Goal: Find specific page/section: Find specific page/section

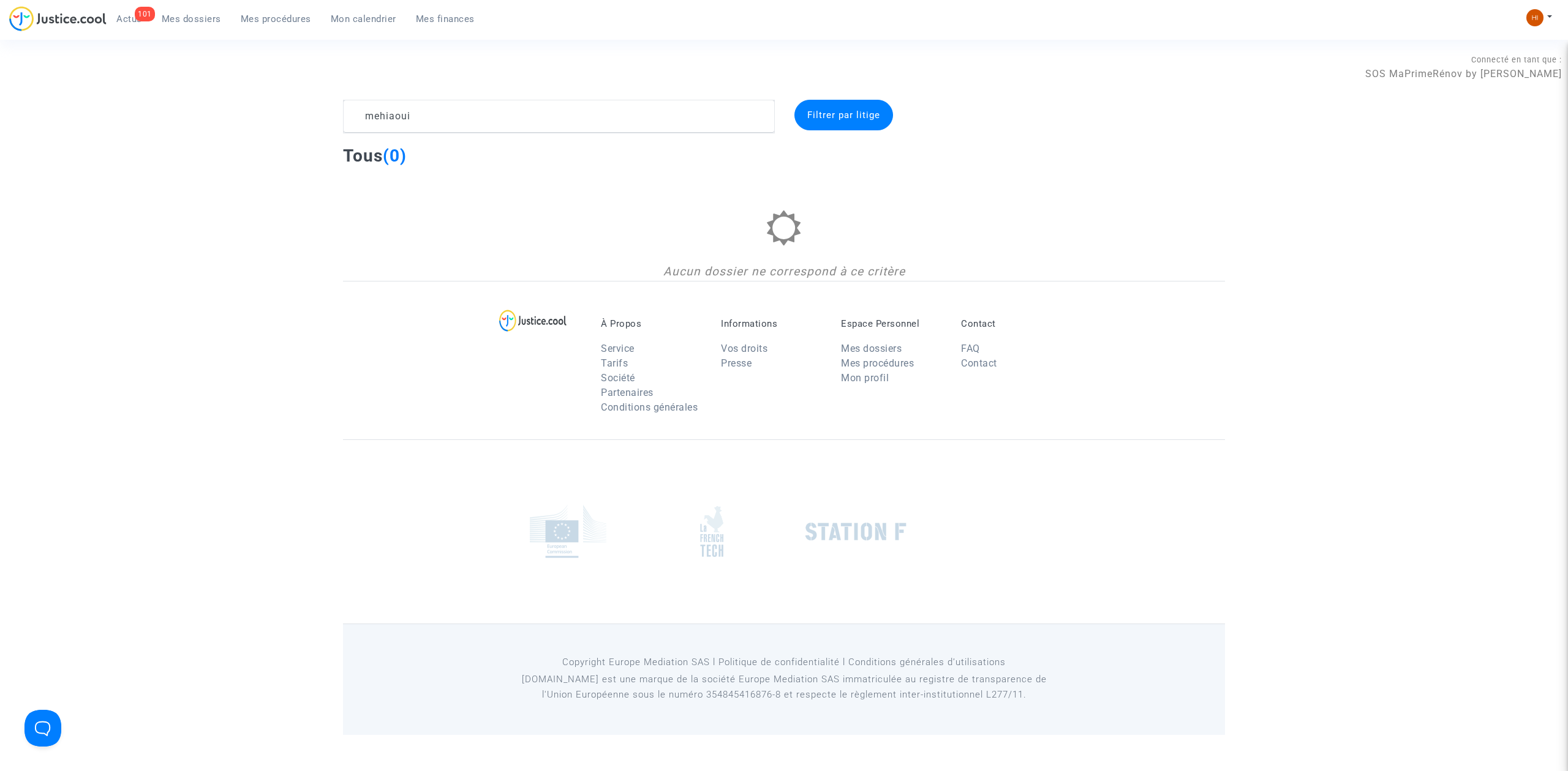
click at [259, 10] on link "Mes procédures" at bounding box center [275, 19] width 90 height 19
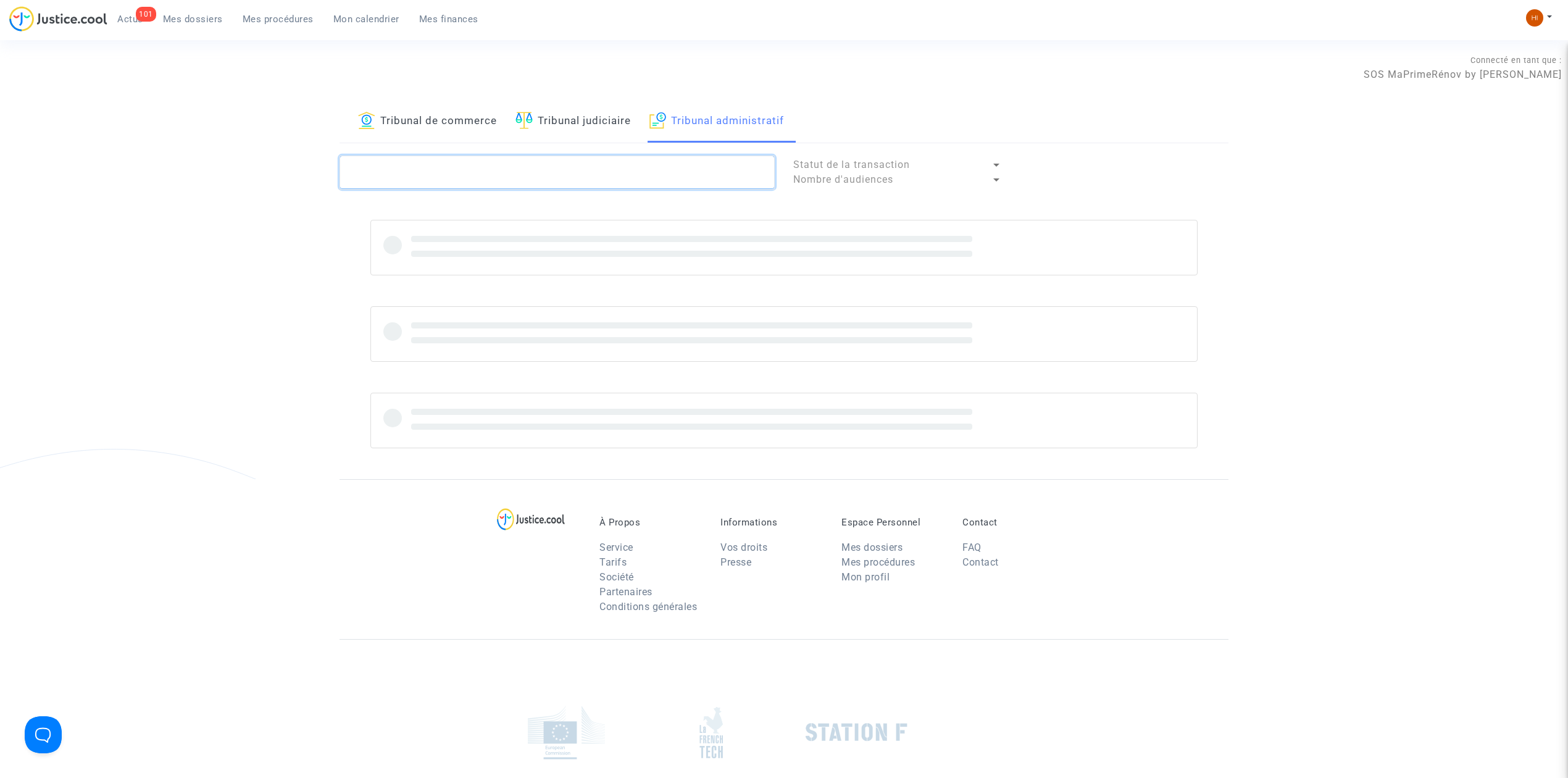
click at [582, 169] on textarea at bounding box center [557, 172] width 436 height 33
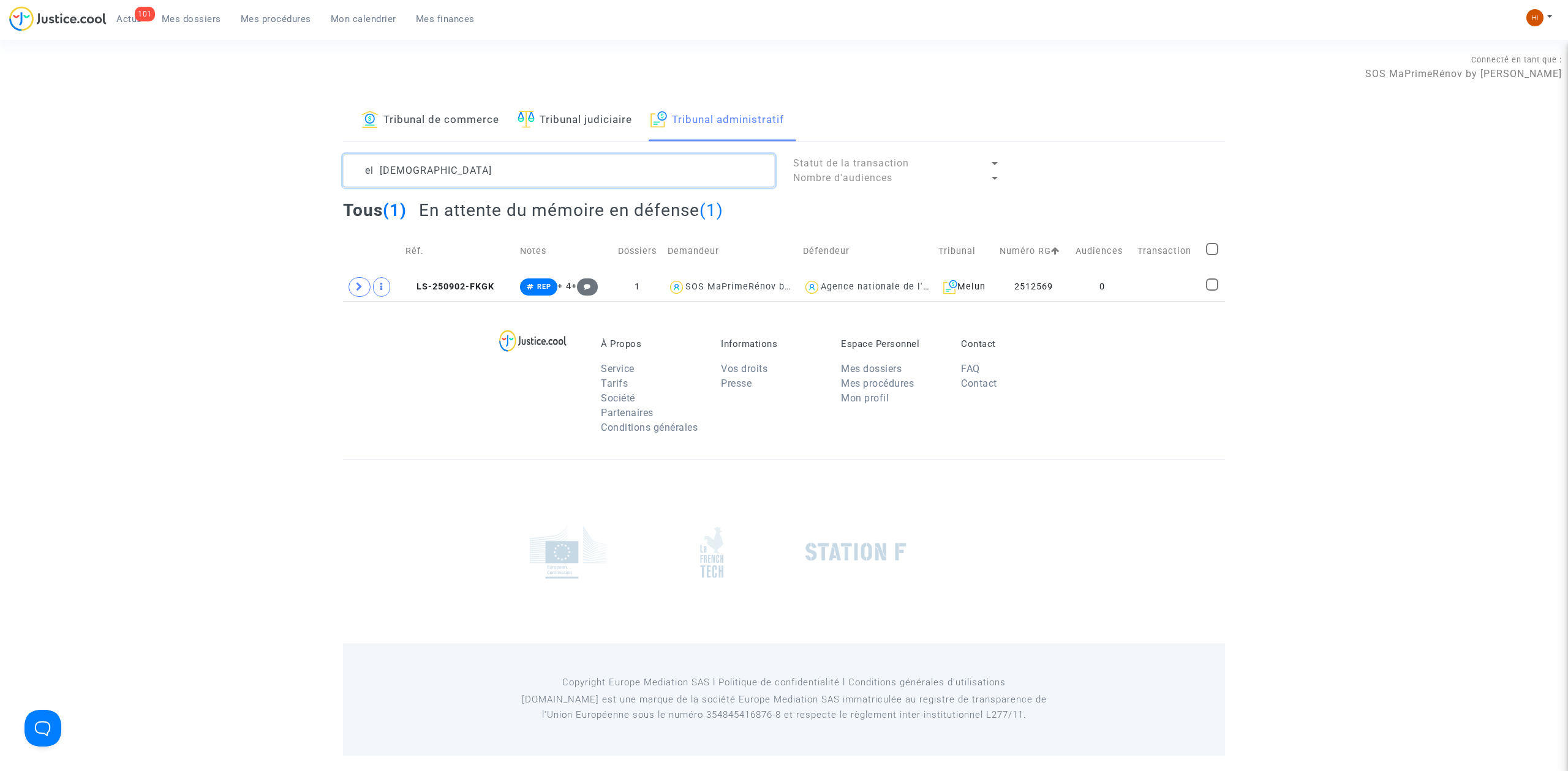
type textarea "el [DEMOGRAPHIC_DATA]"
click at [488, 290] on span "LS-250902-FKGK" at bounding box center [449, 287] width 88 height 10
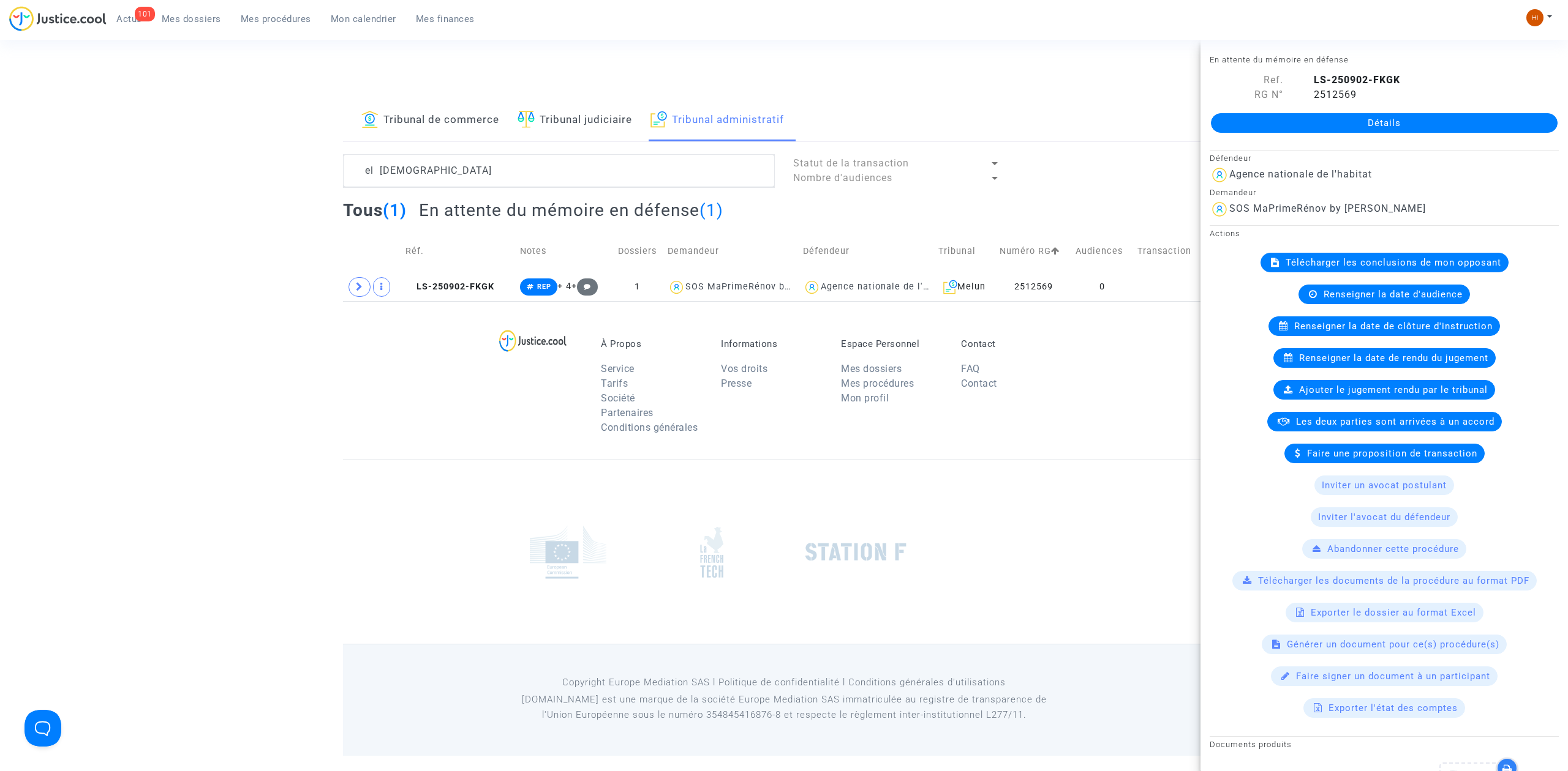
click at [1417, 132] on link "Détails" at bounding box center [1384, 123] width 347 height 19
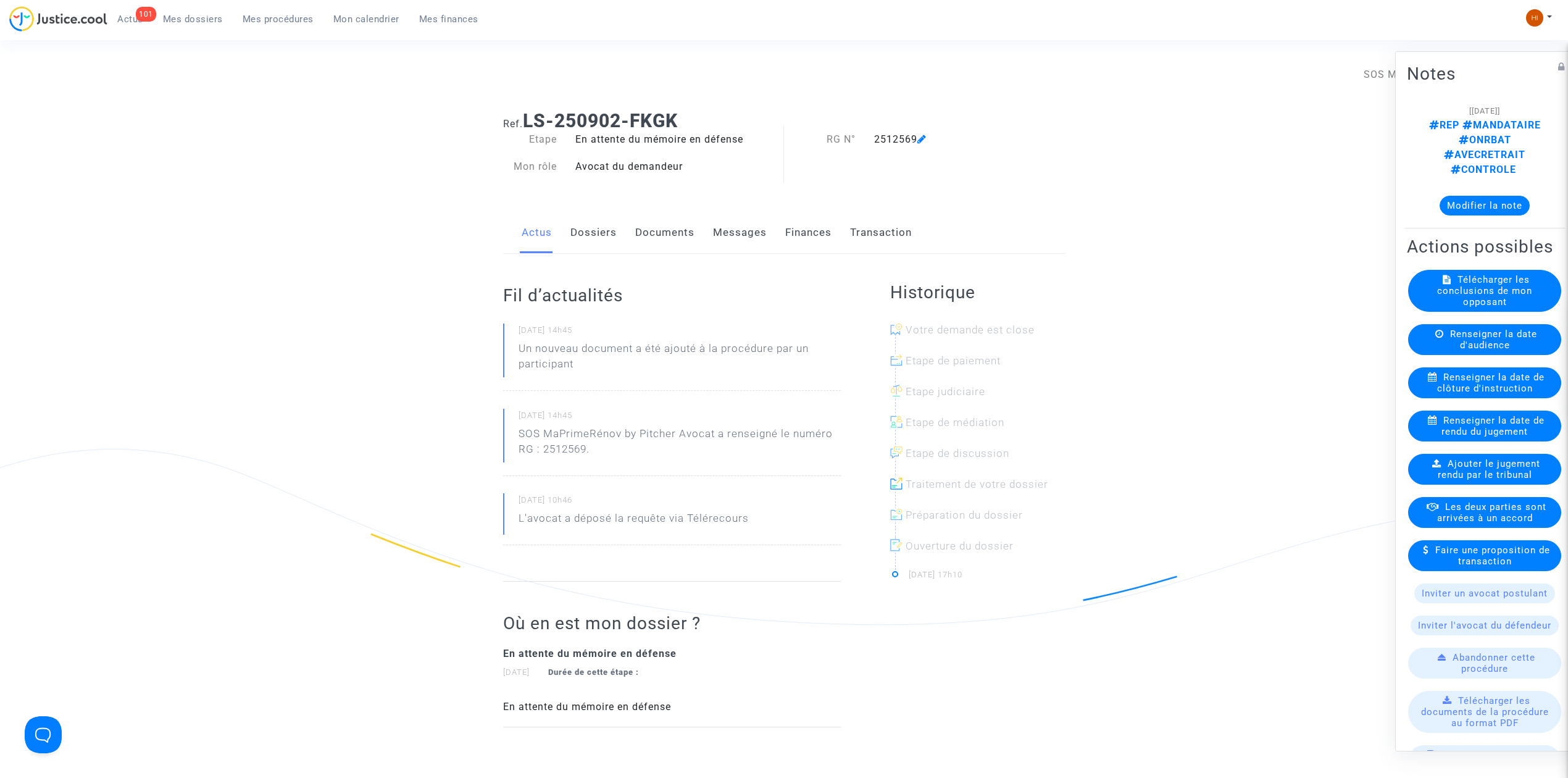
click at [613, 230] on link "Dossiers" at bounding box center [593, 233] width 47 height 41
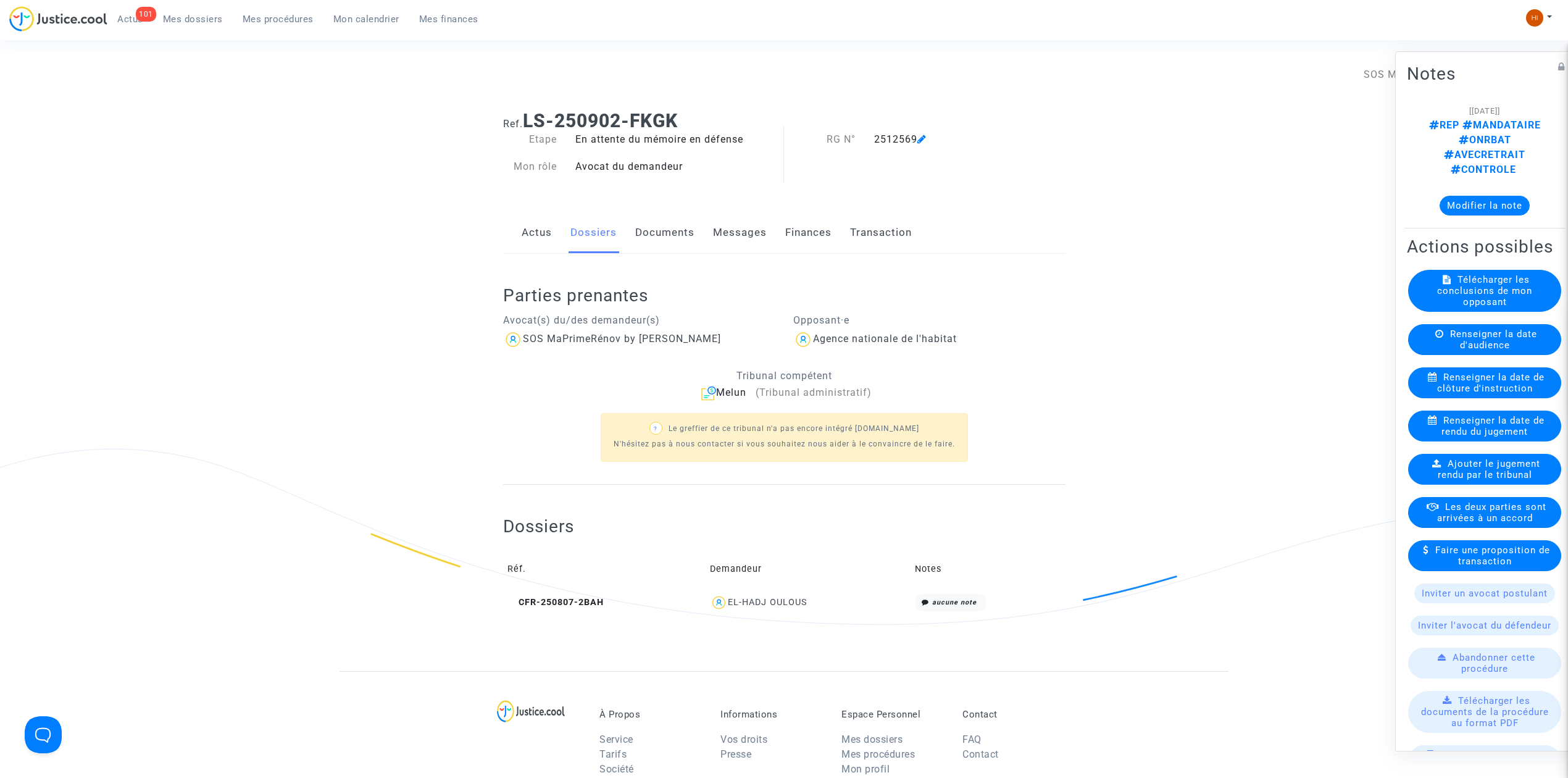
click at [682, 228] on link "Documents" at bounding box center [665, 233] width 59 height 41
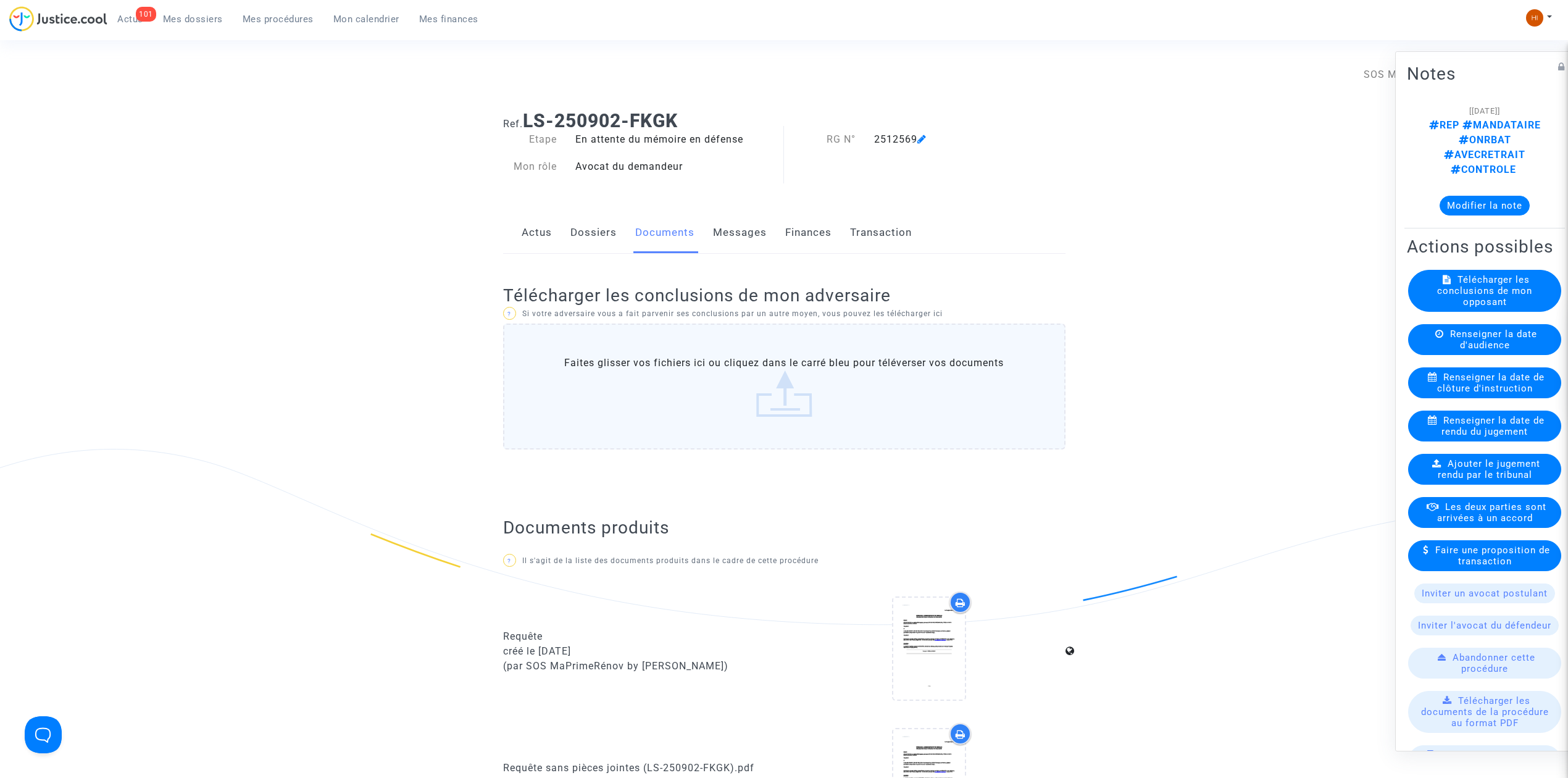
click at [587, 225] on link "Dossiers" at bounding box center [593, 233] width 47 height 41
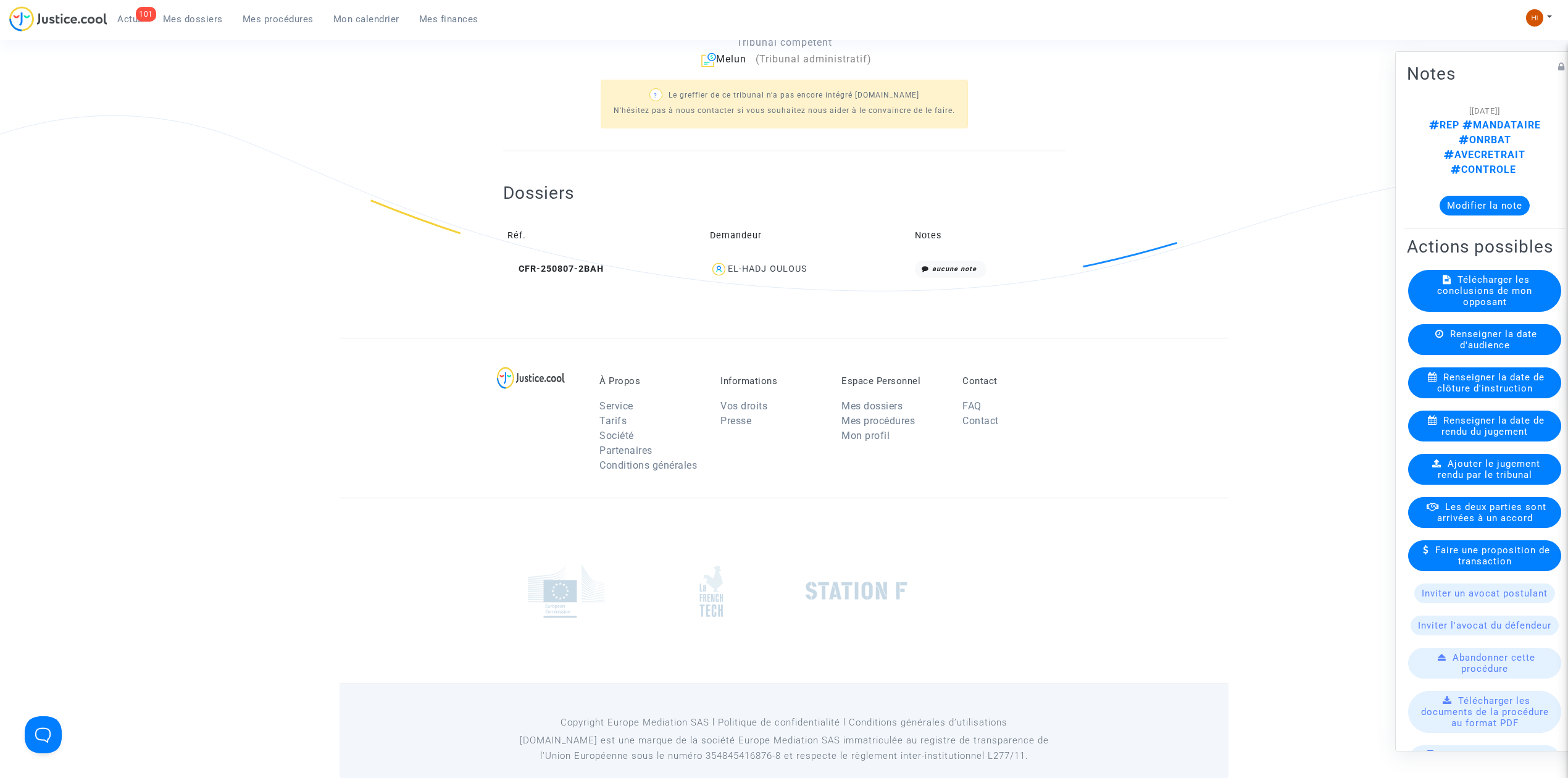
scroll to position [353, 0]
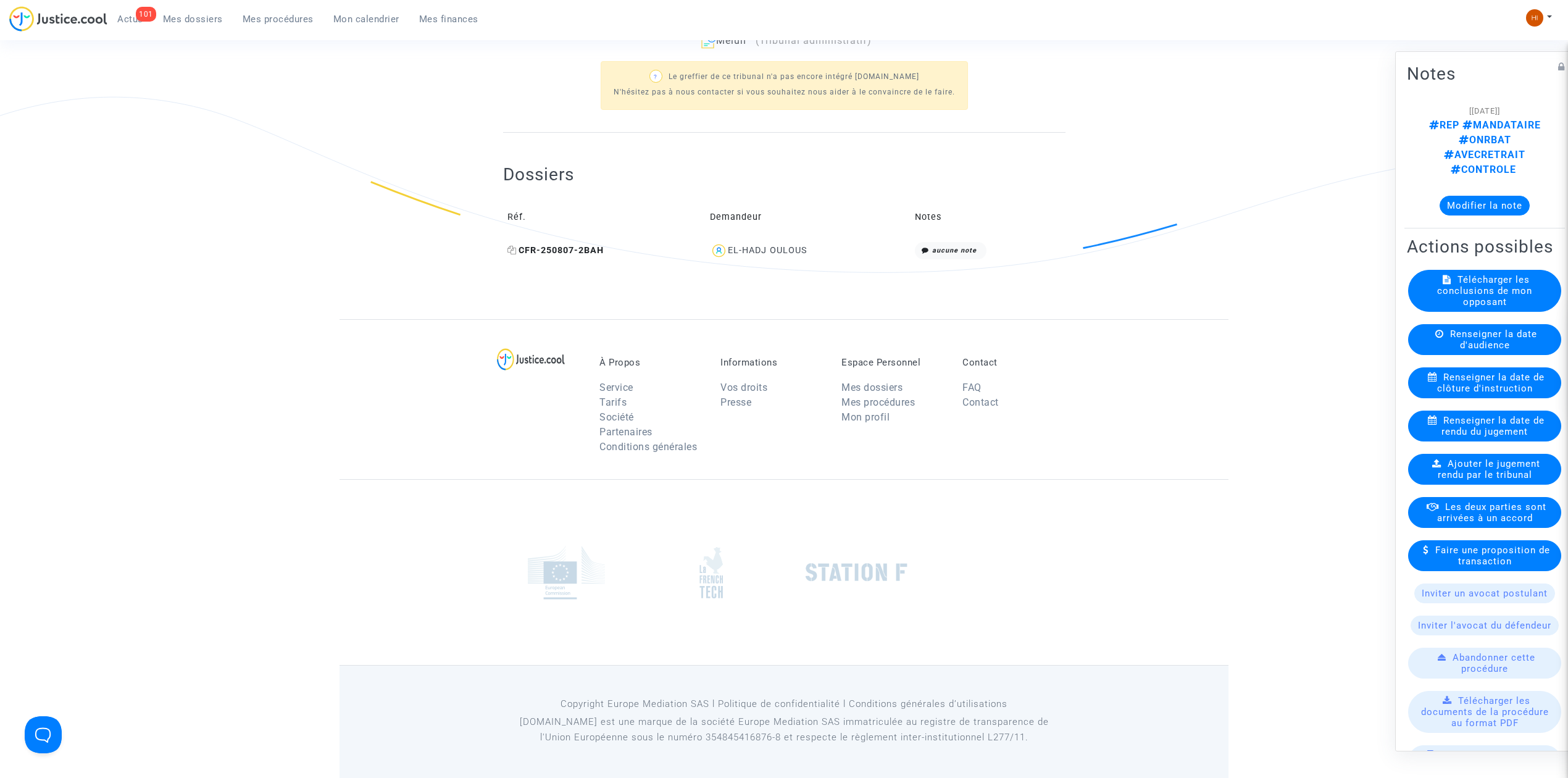
click at [576, 248] on span "CFR-250807-2BAH" at bounding box center [555, 251] width 96 height 10
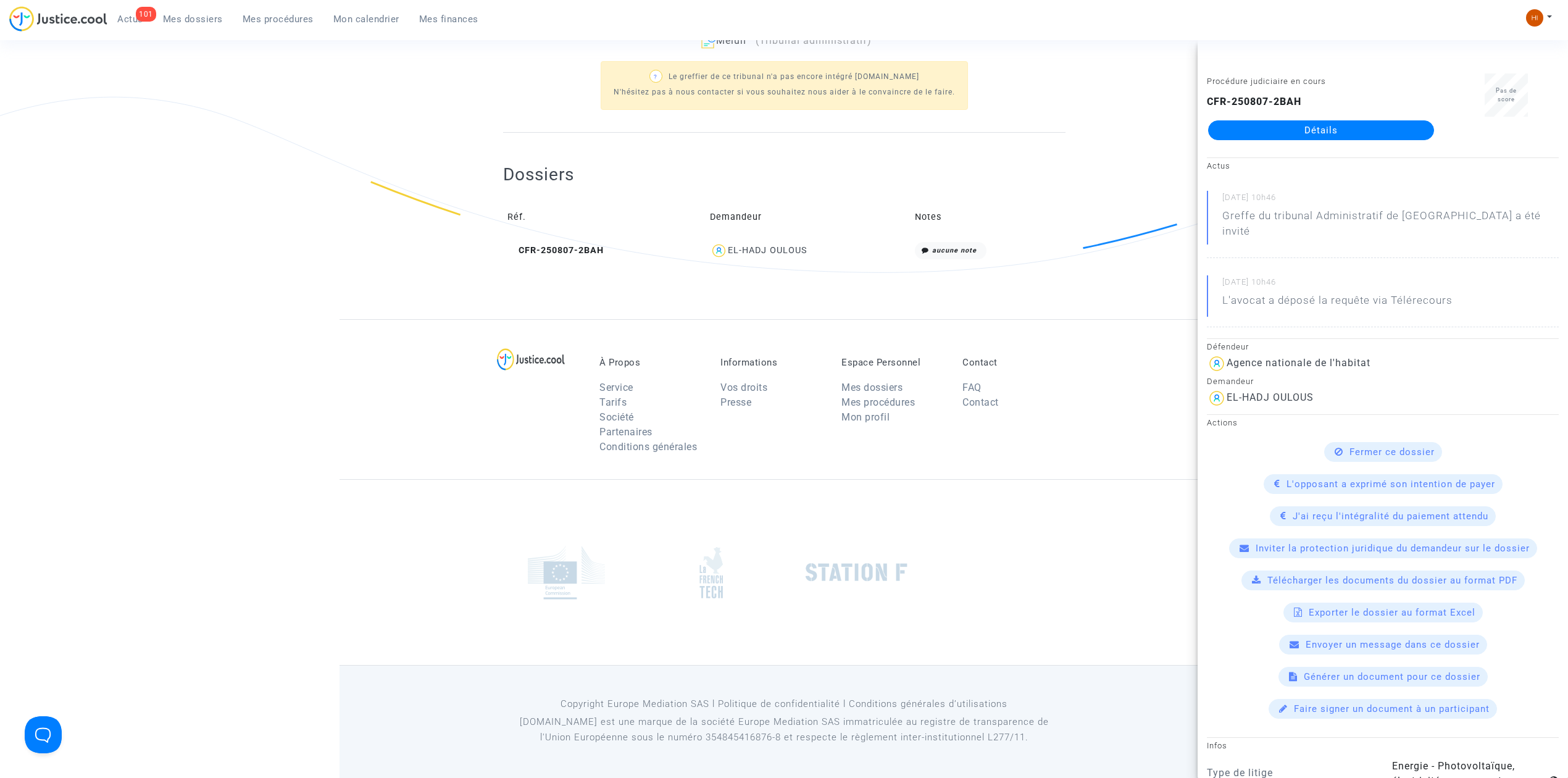
click at [1353, 125] on link "Détails" at bounding box center [1321, 130] width 226 height 20
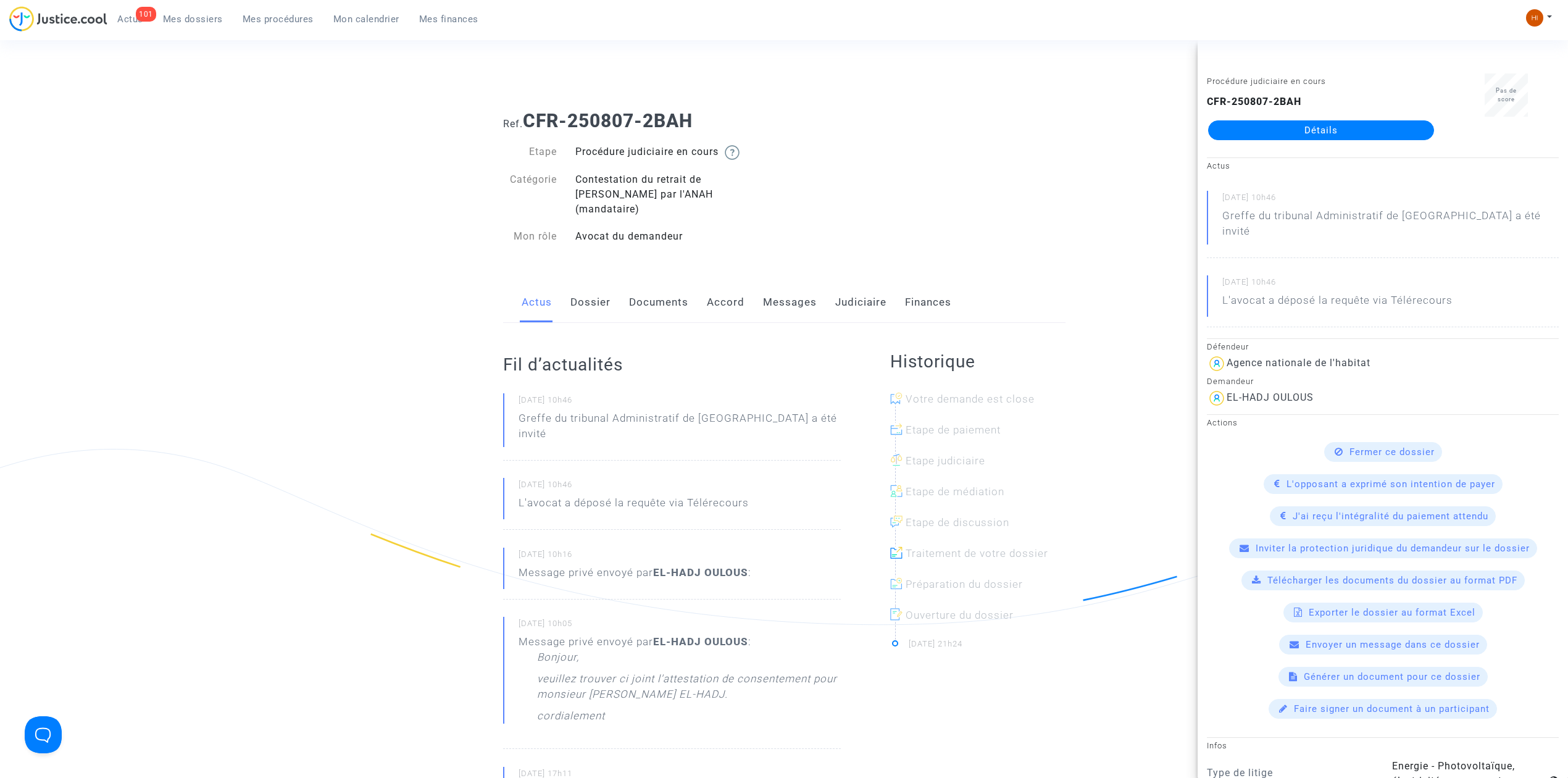
click at [655, 287] on link "Documents" at bounding box center [659, 302] width 59 height 41
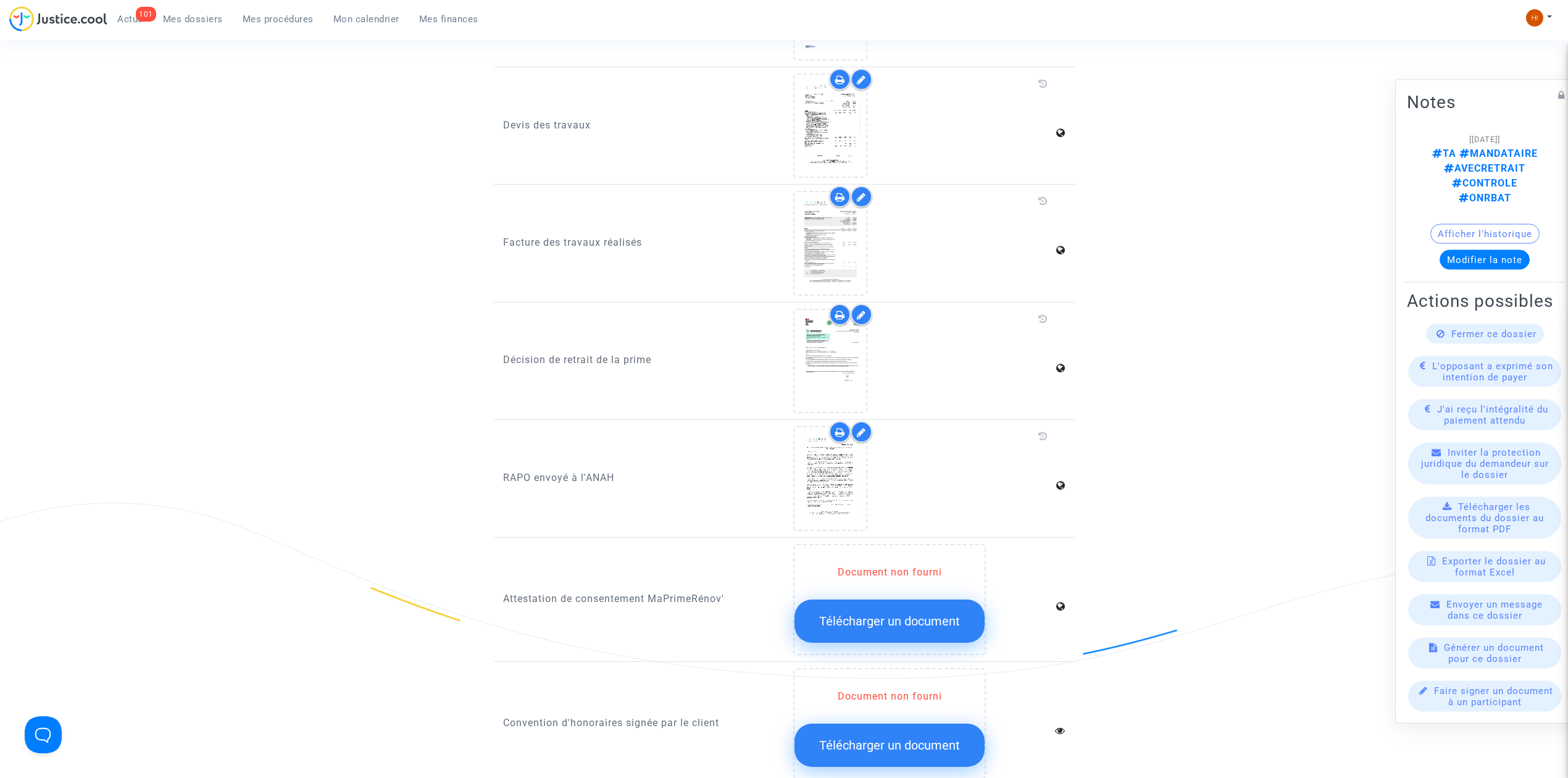
scroll to position [823, 0]
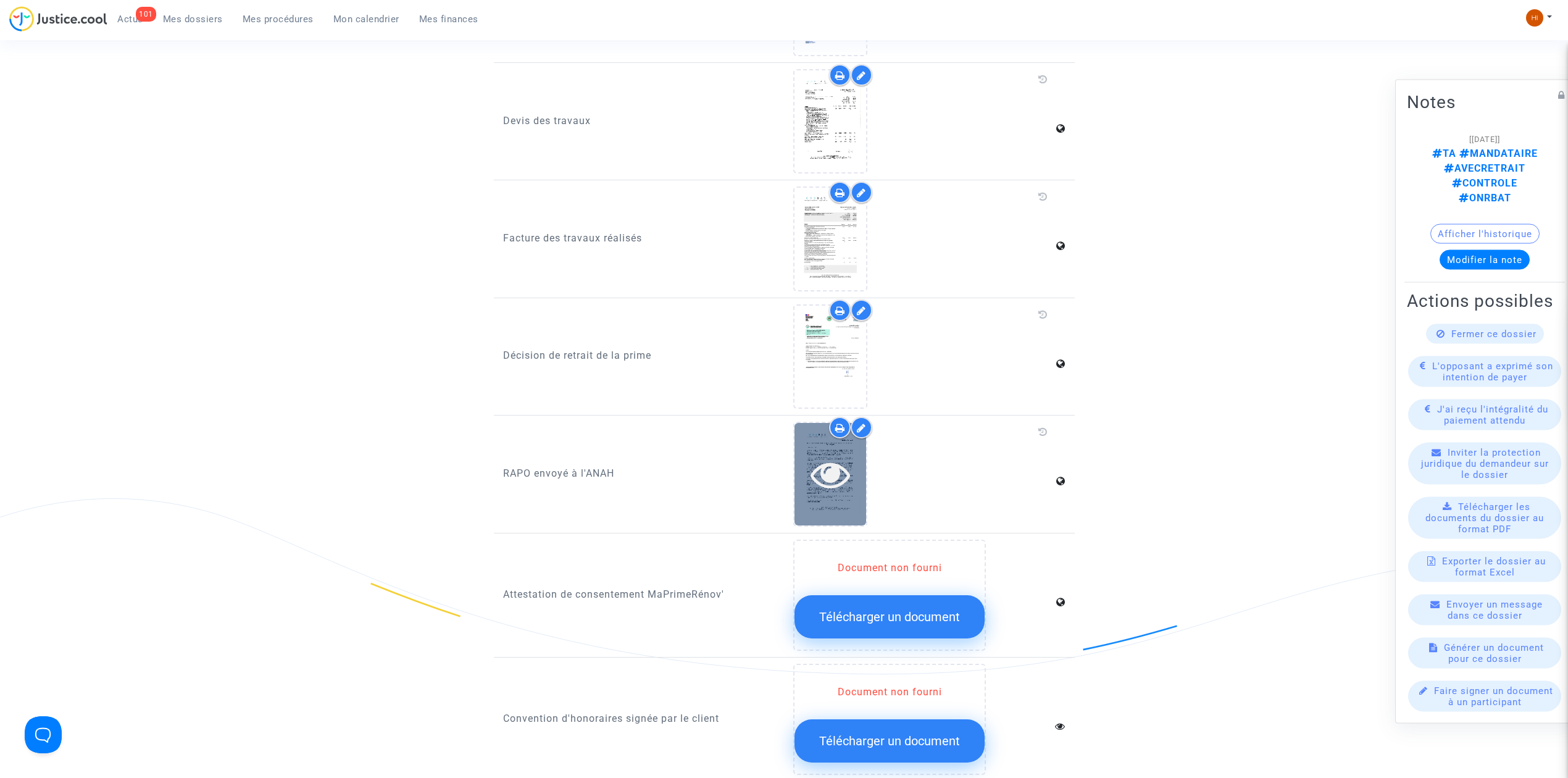
click at [823, 459] on icon at bounding box center [830, 474] width 40 height 40
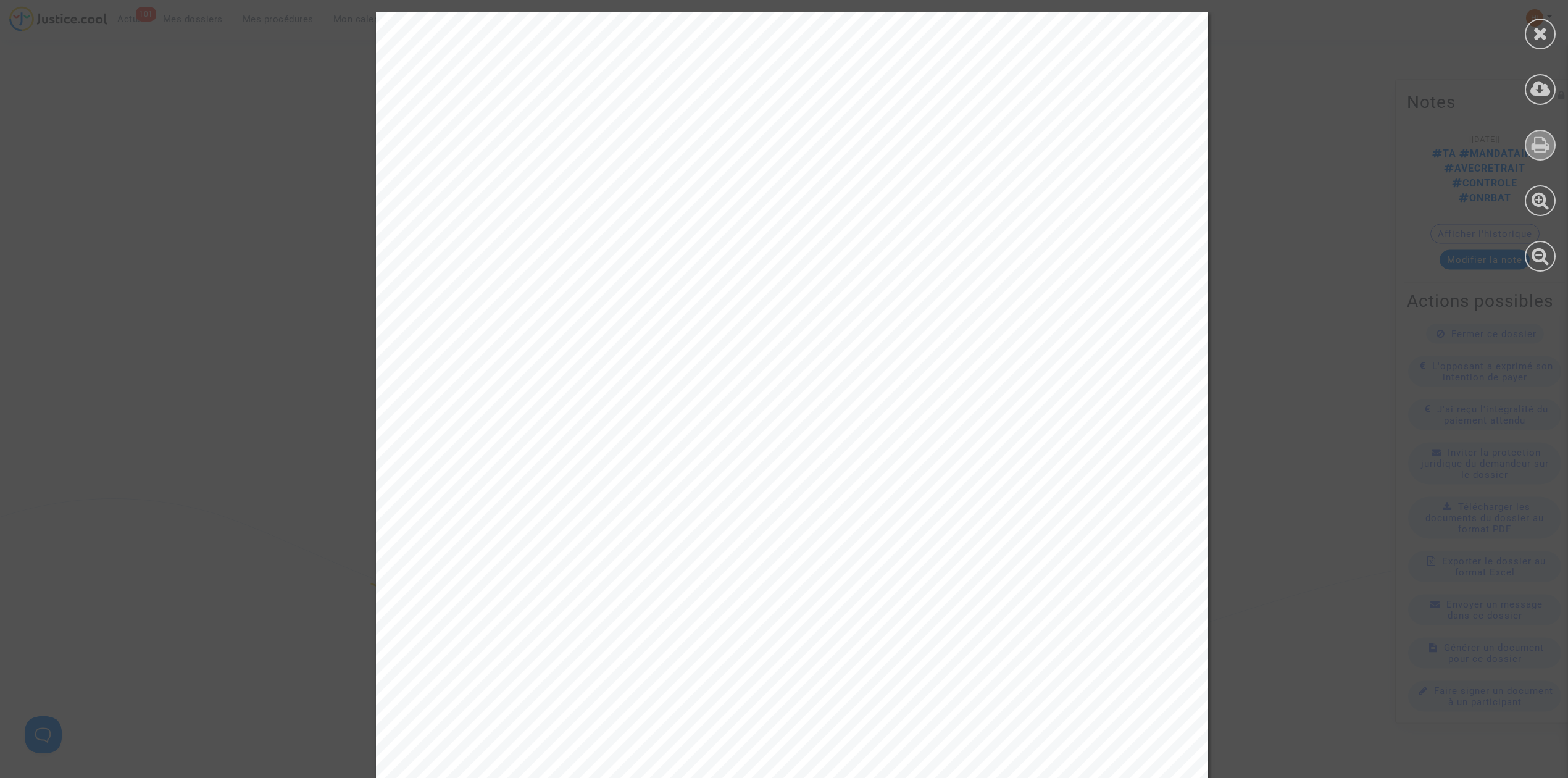
click at [1541, 144] on icon at bounding box center [1540, 144] width 18 height 19
click at [1534, 24] on icon at bounding box center [1541, 33] width 15 height 19
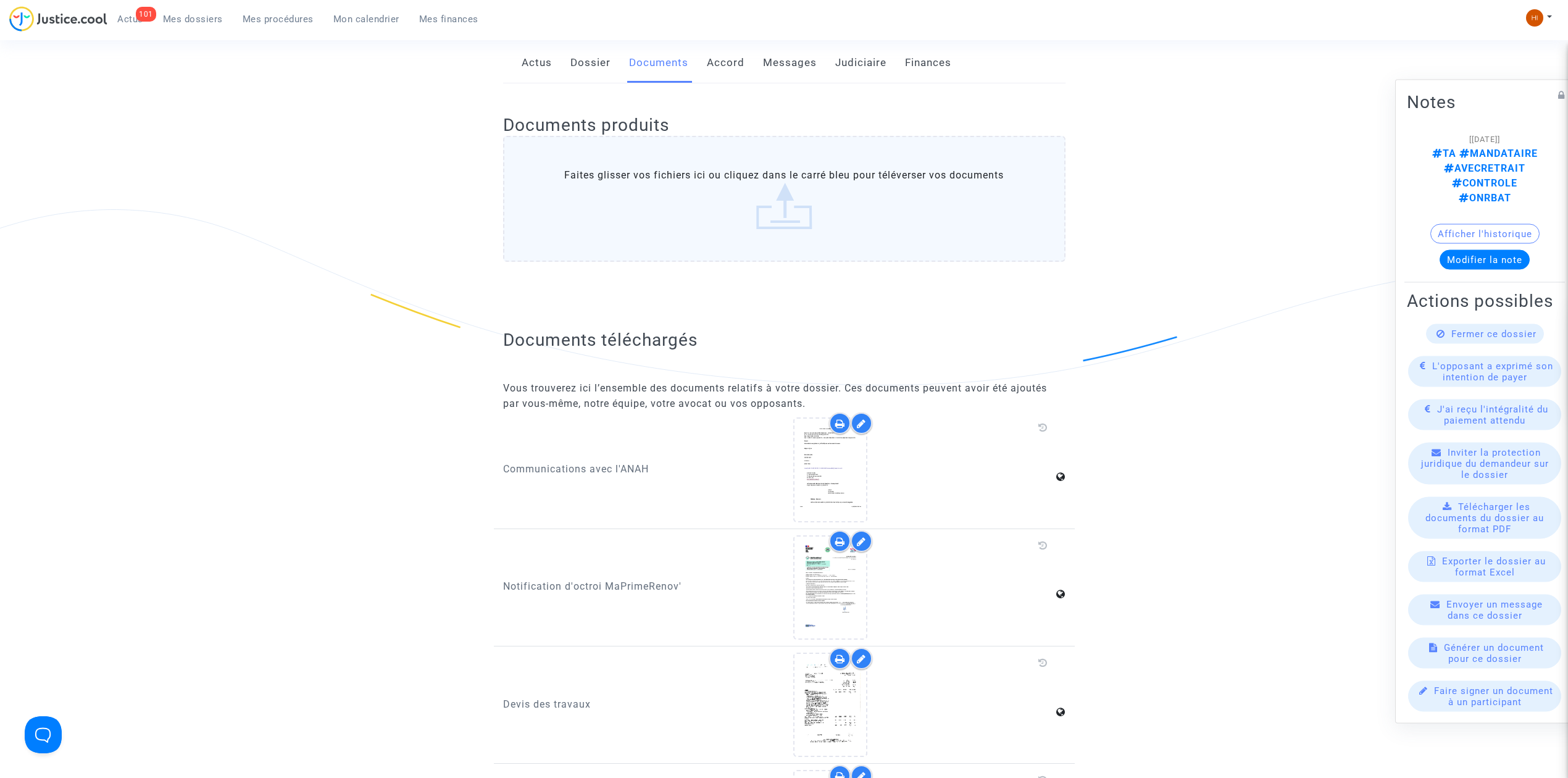
scroll to position [0, 0]
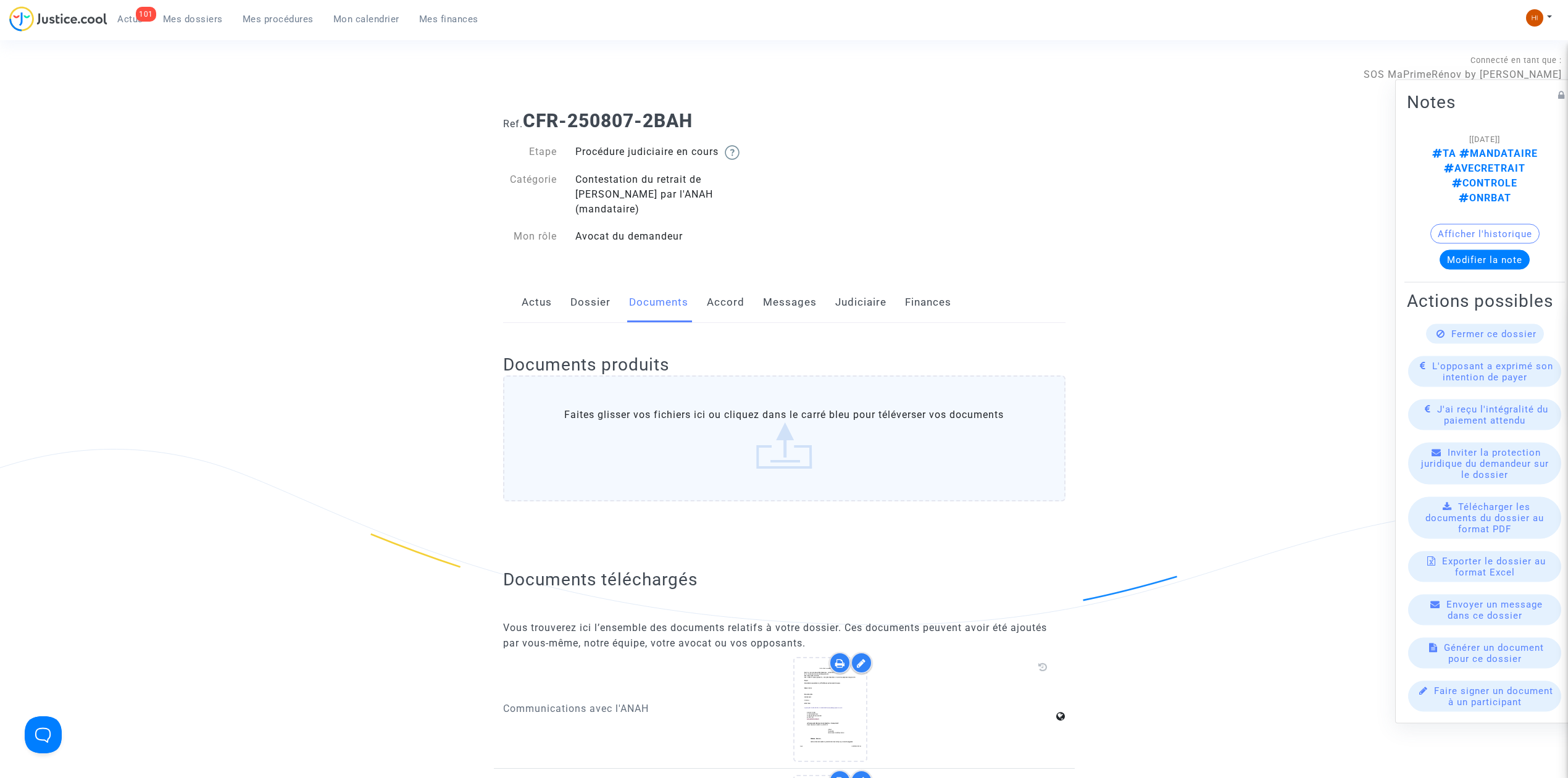
click at [186, 14] on span "Mes dossiers" at bounding box center [193, 19] width 60 height 11
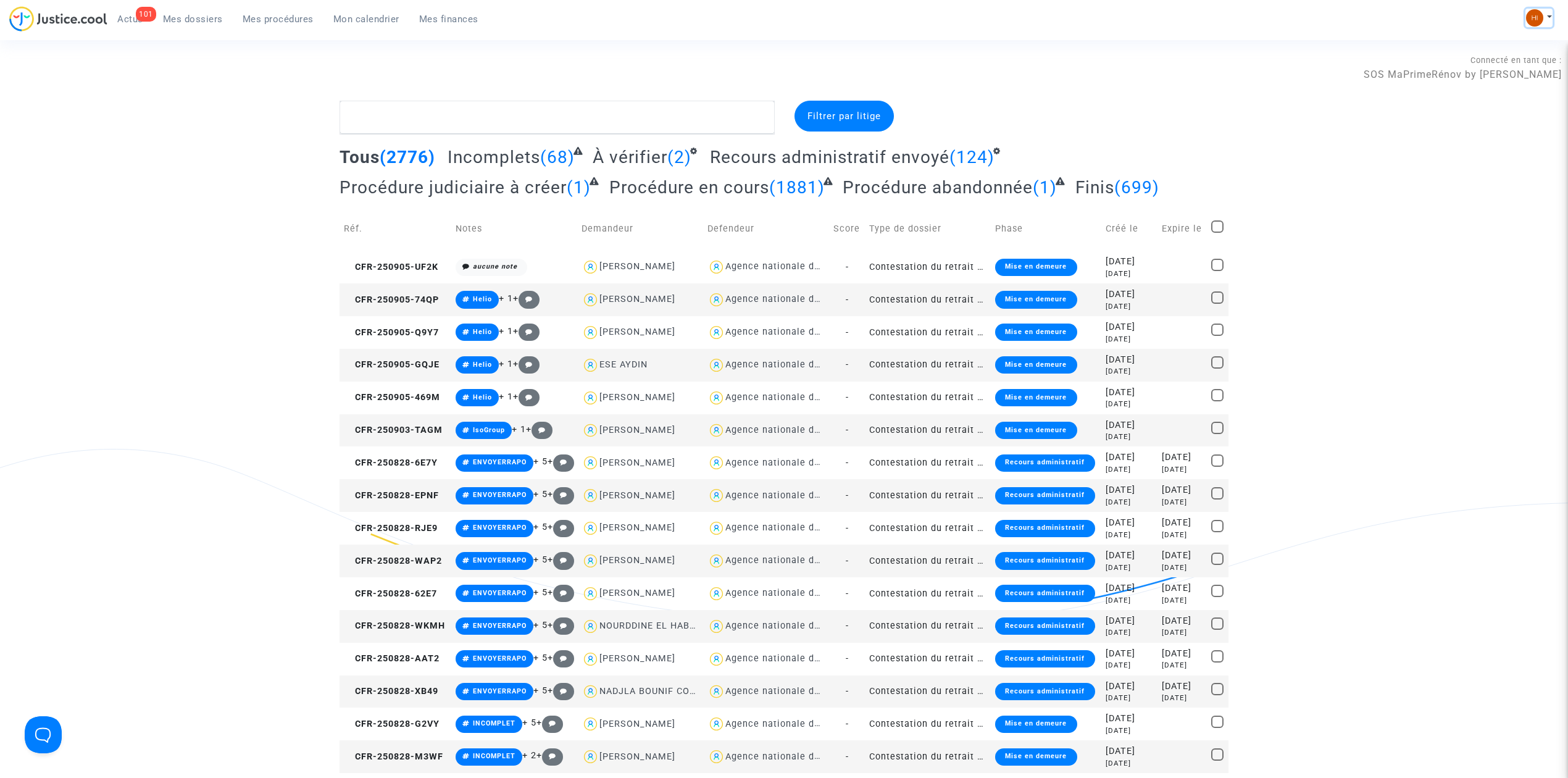
click at [1534, 17] on img at bounding box center [1535, 18] width 17 height 17
click at [1509, 65] on link "Changer de compte" at bounding box center [1489, 63] width 125 height 20
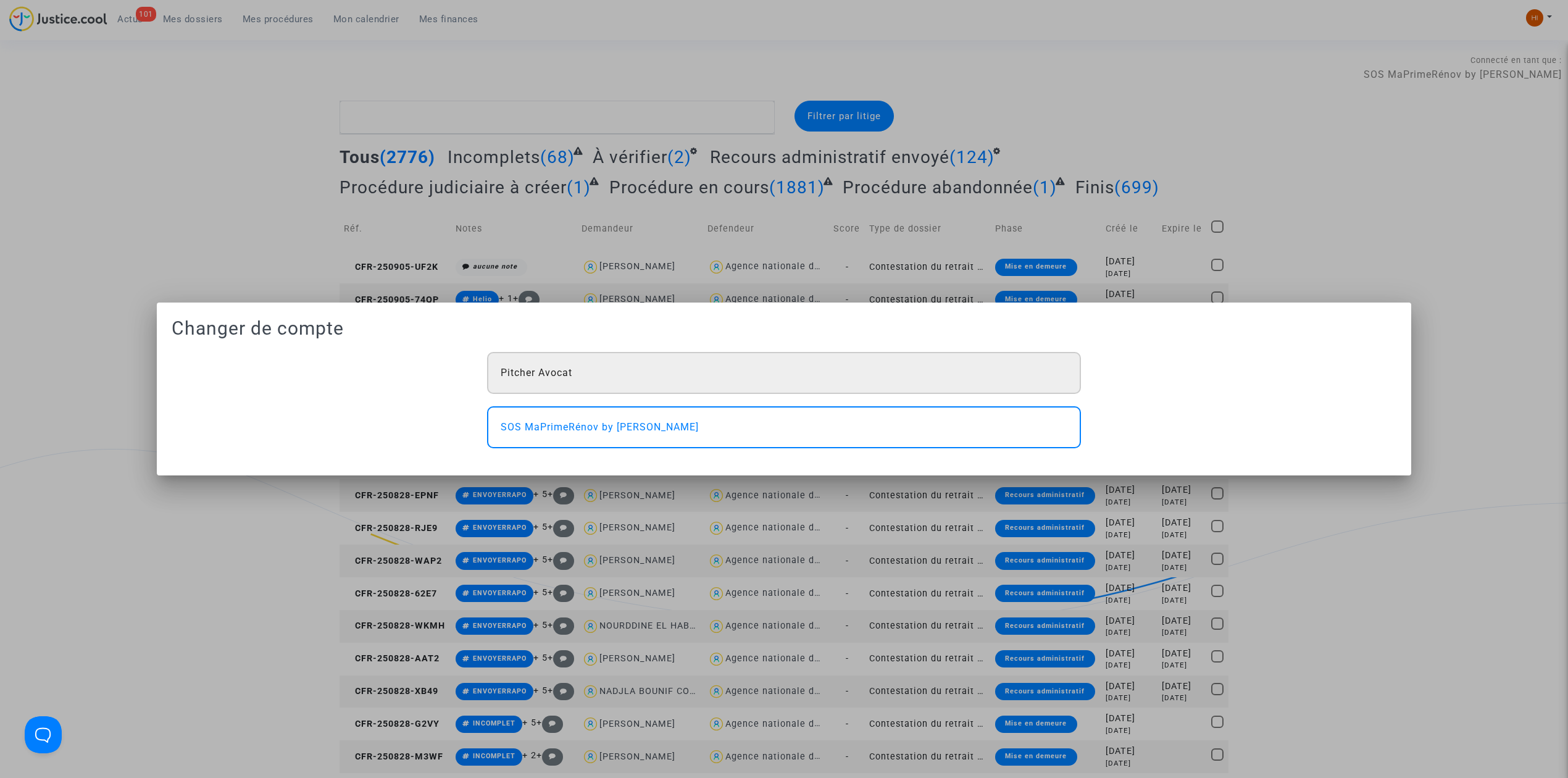
click at [694, 376] on div "Pitcher Avocat" at bounding box center [784, 373] width 594 height 42
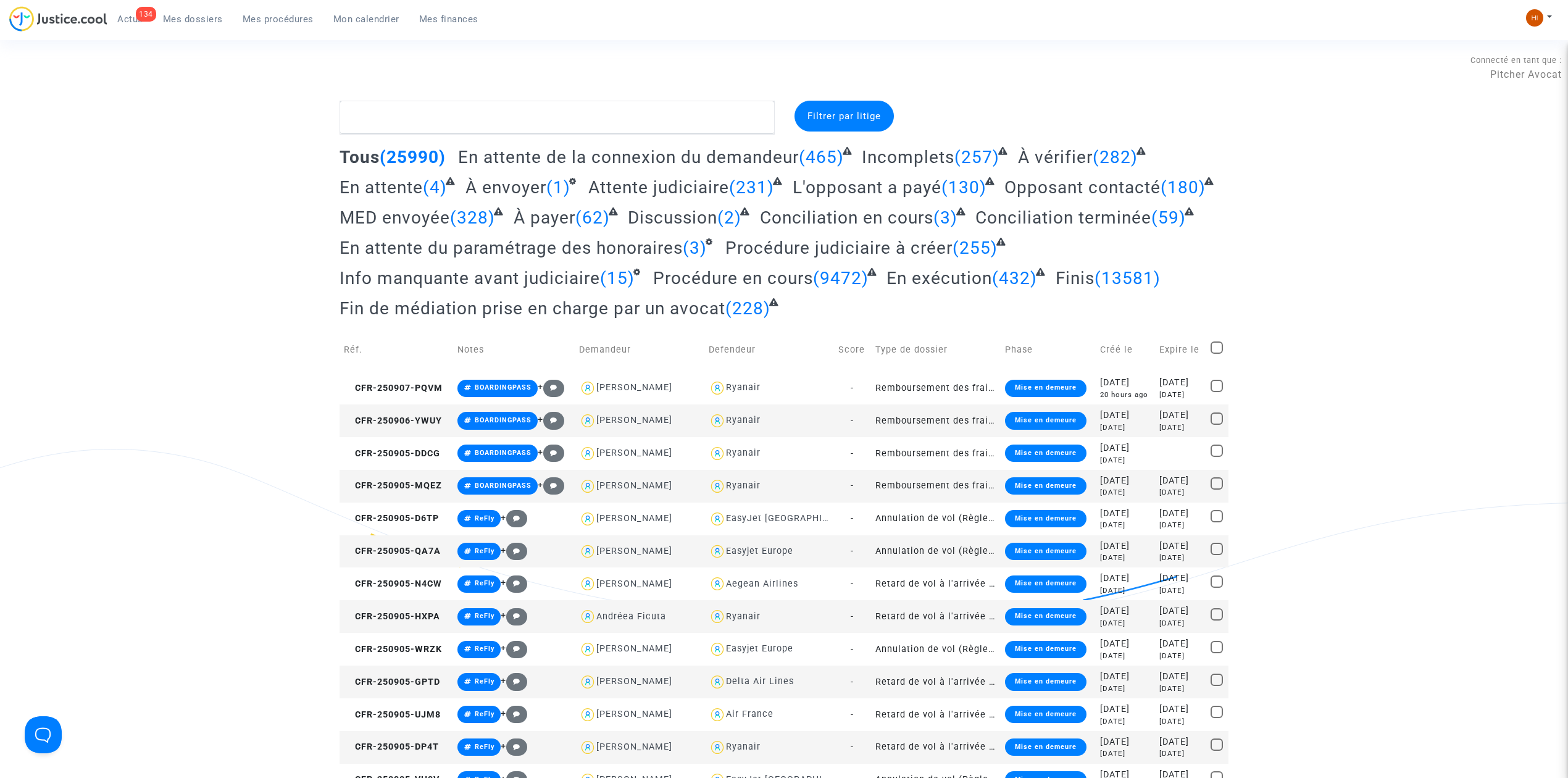
click at [265, 26] on link "Mes procédures" at bounding box center [278, 20] width 91 height 19
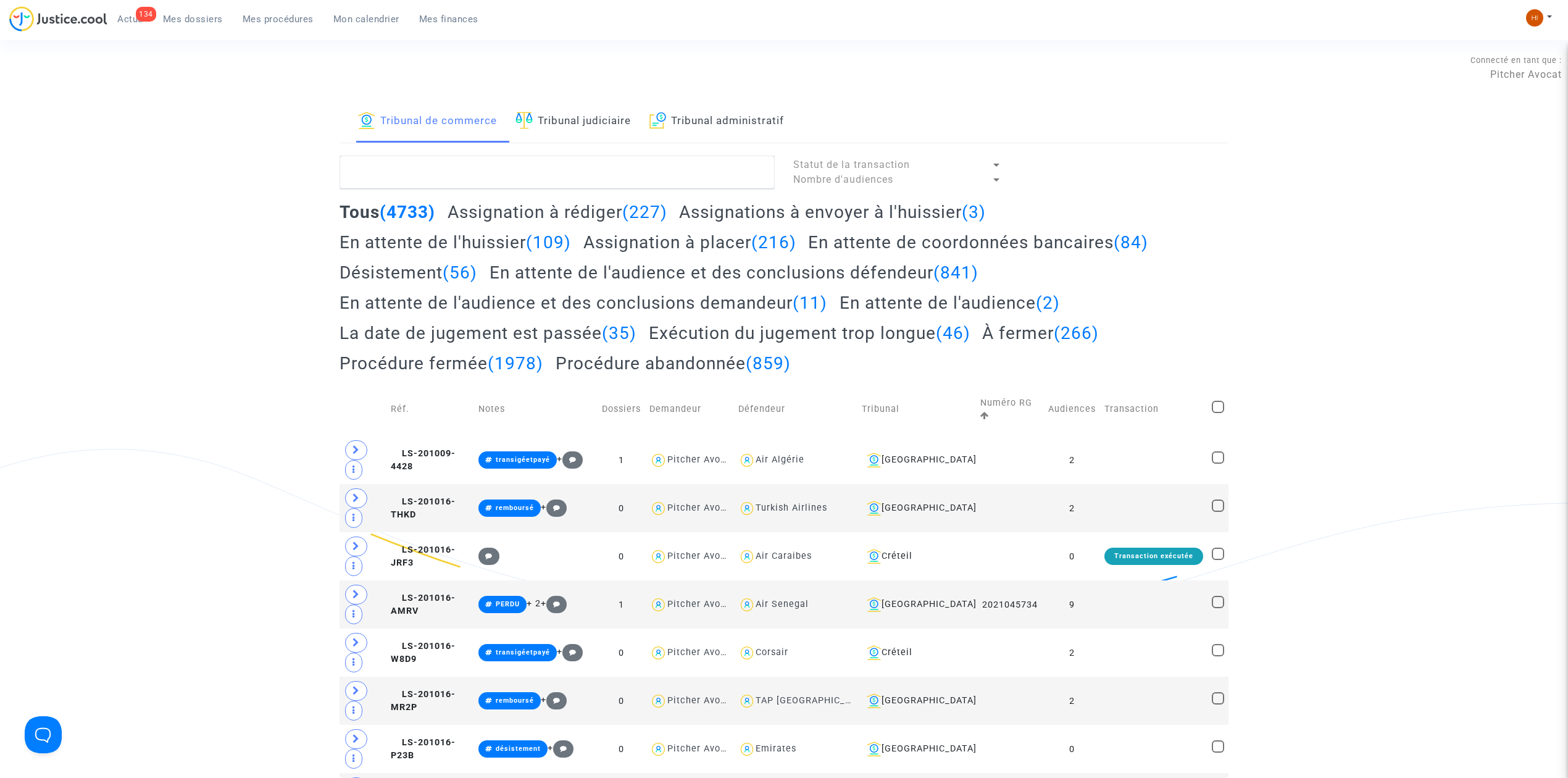
drag, startPoint x: 605, startPoint y: 110, endPoint x: 596, endPoint y: 129, distance: 21.0
click at [606, 110] on link "Tribunal judiciaire" at bounding box center [573, 121] width 115 height 42
